Goal: Information Seeking & Learning: Find specific page/section

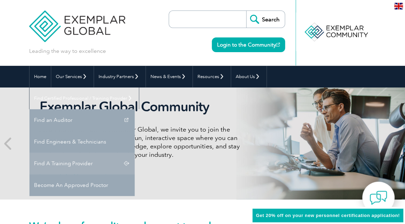
click at [135, 153] on link "Find A Training Provider" at bounding box center [81, 164] width 105 height 22
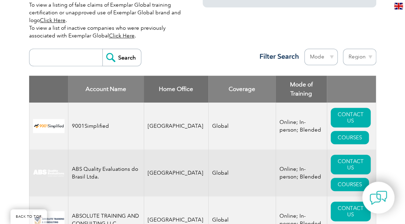
scroll to position [251, 0]
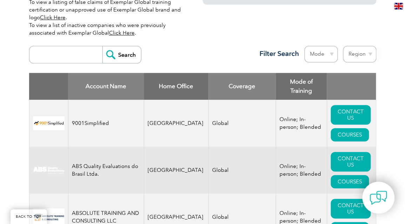
click at [364, 47] on select "Region Australia Bahrain Bangladesh Brazil Canada Colombia Dominican Republic E…" at bounding box center [359, 54] width 33 height 16
select select "[GEOGRAPHIC_DATA]"
click at [343, 46] on select "Region Australia Bahrain Bangladesh Brazil Canada Colombia Dominican Republic E…" at bounding box center [359, 54] width 33 height 16
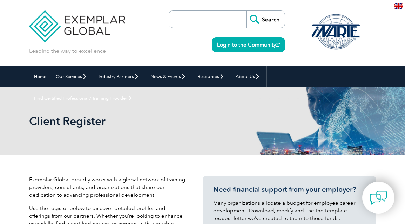
select select "[GEOGRAPHIC_DATA]"
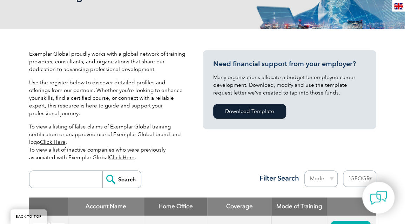
scroll to position [128, 0]
